Goal: Task Accomplishment & Management: Use online tool/utility

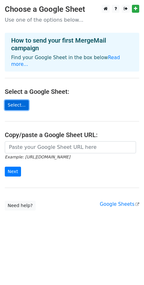
click at [17, 100] on link "Select..." at bounding box center [17, 105] width 24 height 10
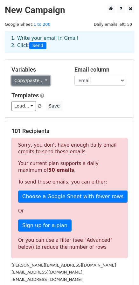
click at [42, 83] on link "Copy/paste..." at bounding box center [30, 81] width 39 height 10
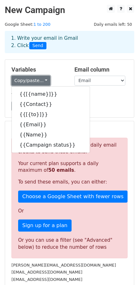
click at [42, 83] on link "Copy/paste..." at bounding box center [30, 81] width 39 height 10
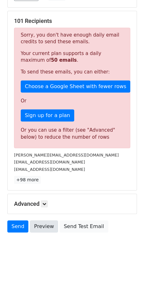
scroll to position [112, 0]
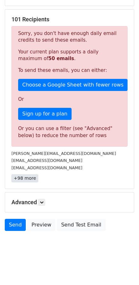
click at [26, 182] on link "+98 more" at bounding box center [24, 178] width 27 height 8
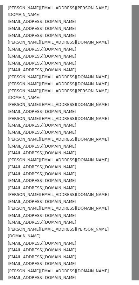
scroll to position [0, 0]
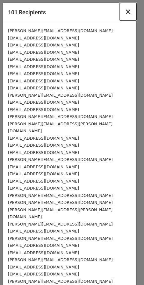
click at [128, 13] on button "×" at bounding box center [128, 12] width 17 height 18
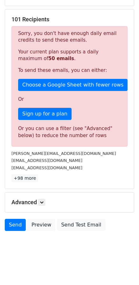
click at [39, 197] on div "Advanced Tracking Track Opens UTM Codes Track Clicks Filters Only include sprea…" at bounding box center [69, 202] width 129 height 20
click at [38, 203] on h5 "Advanced" at bounding box center [69, 202] width 116 height 7
click at [40, 199] on link at bounding box center [41, 202] width 7 height 7
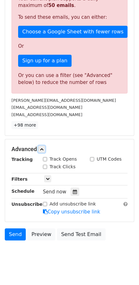
scroll to position [174, 0]
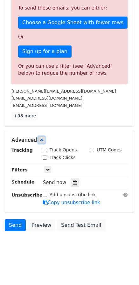
click at [43, 140] on icon at bounding box center [42, 140] width 4 height 4
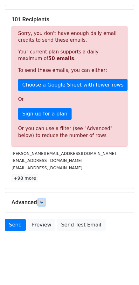
scroll to position [112, 0]
